Goal: Transaction & Acquisition: Subscribe to service/newsletter

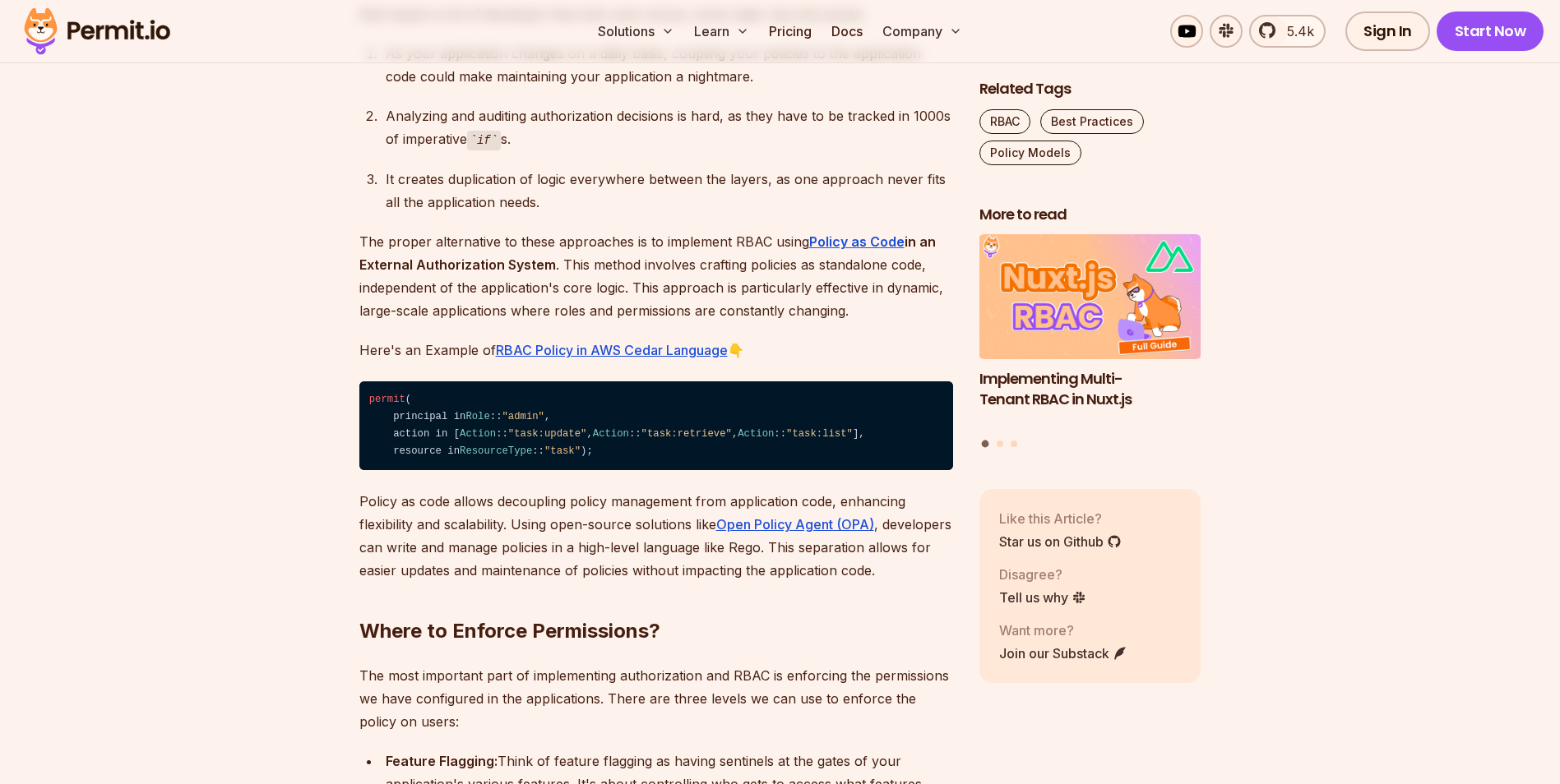
scroll to position [3289, 0]
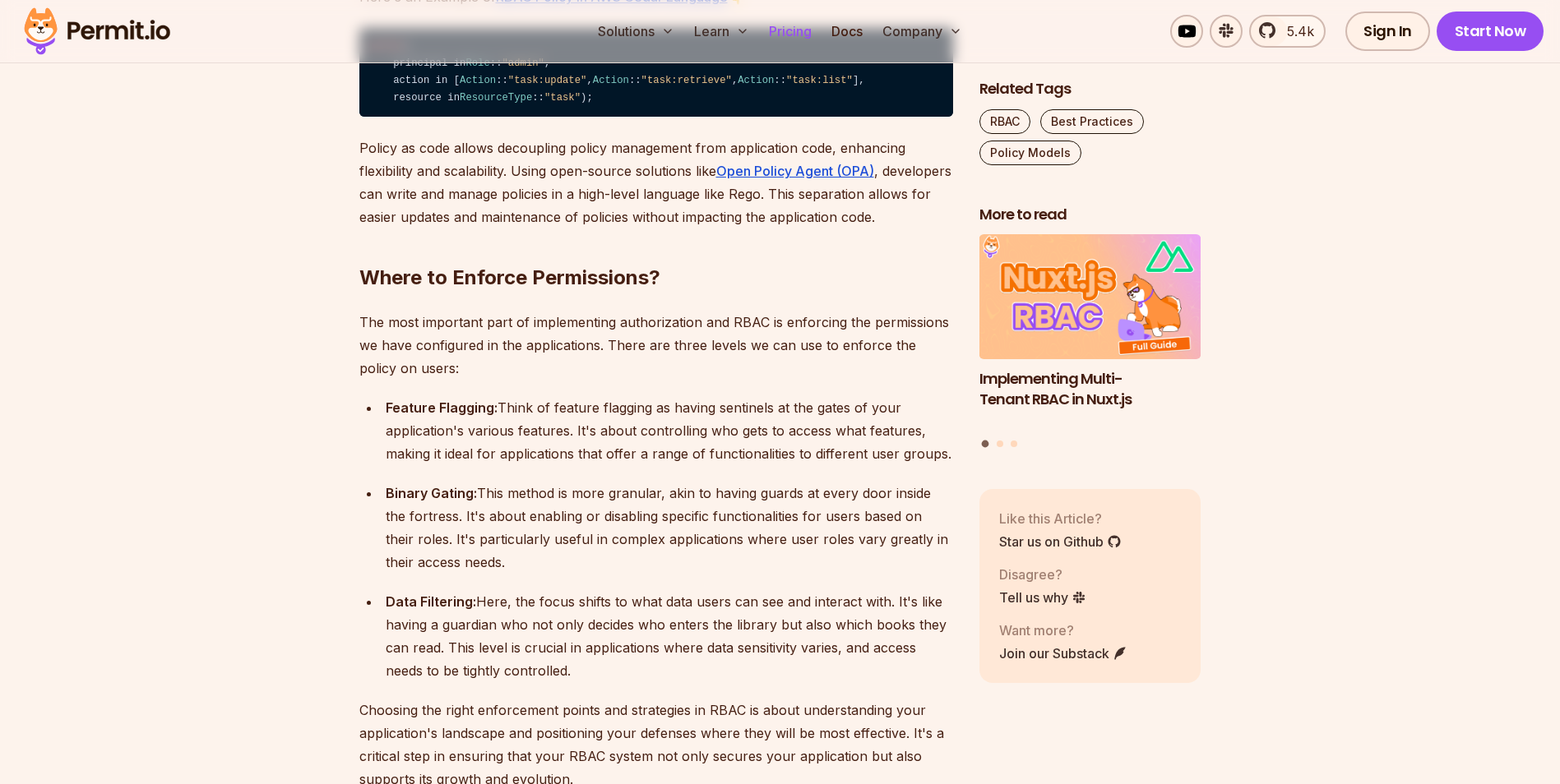
click at [790, 29] on link "Pricing" at bounding box center [790, 31] width 56 height 32
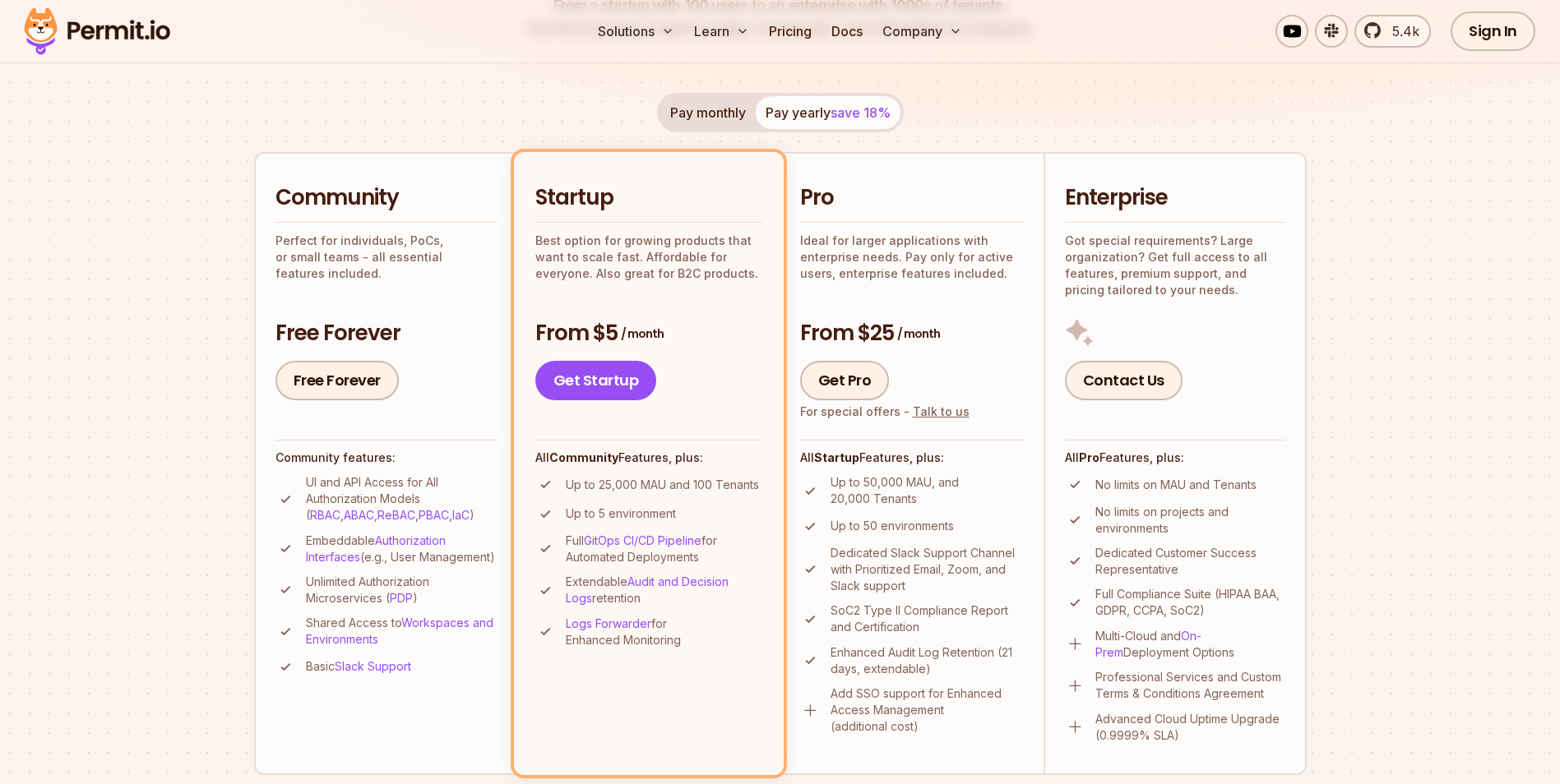
scroll to position [328, 0]
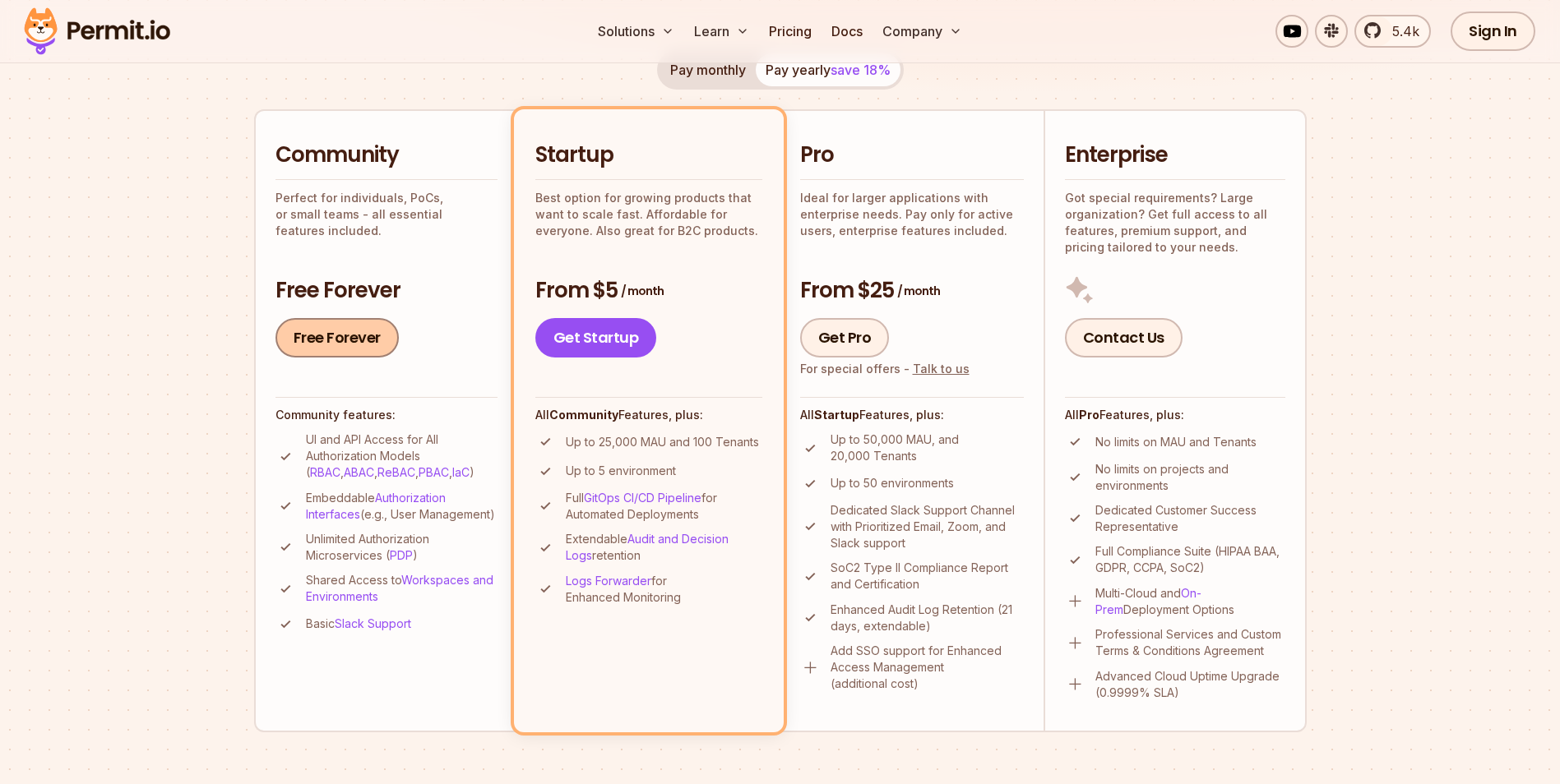
click at [339, 333] on link "Free Forever" at bounding box center [336, 337] width 123 height 39
